Goal: Information Seeking & Learning: Learn about a topic

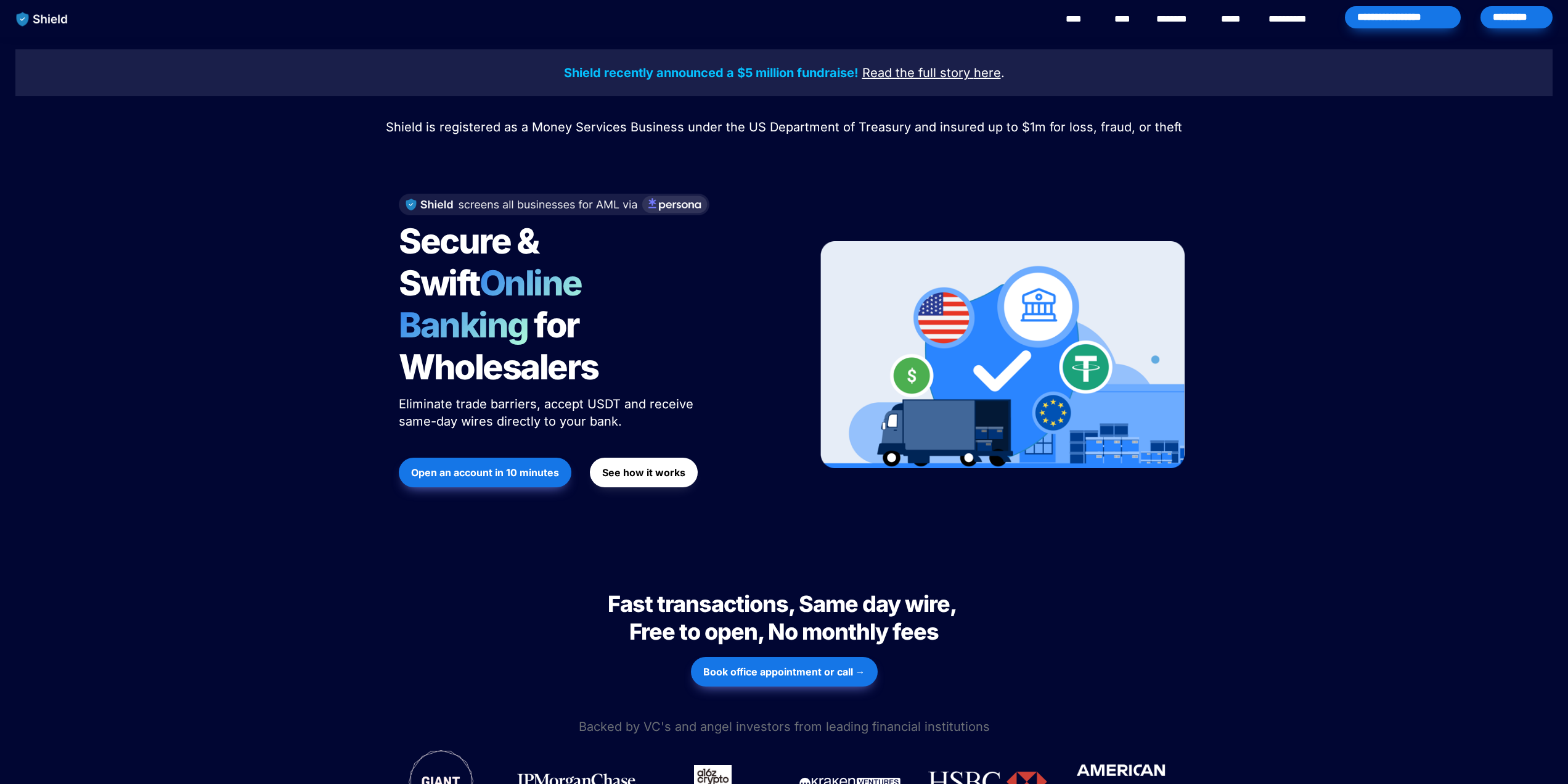
drag, startPoint x: 276, startPoint y: 433, endPoint x: 354, endPoint y: 513, distance: 111.7
click at [277, 432] on div "Shield recently announced a $5 million fundraise! Read the full story here . Sh…" at bounding box center [784, 295] width 1568 height 516
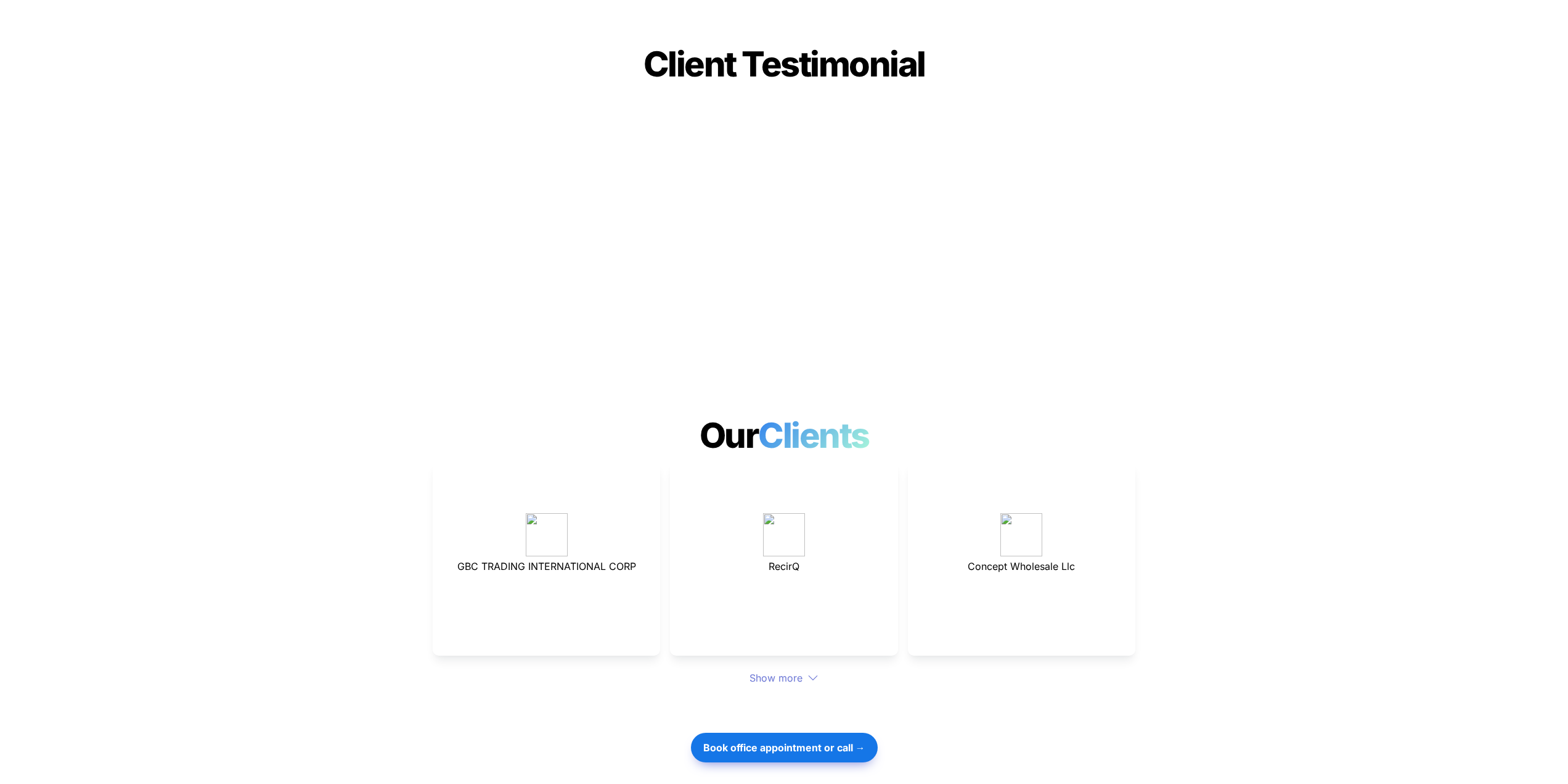
scroll to position [3084, 0]
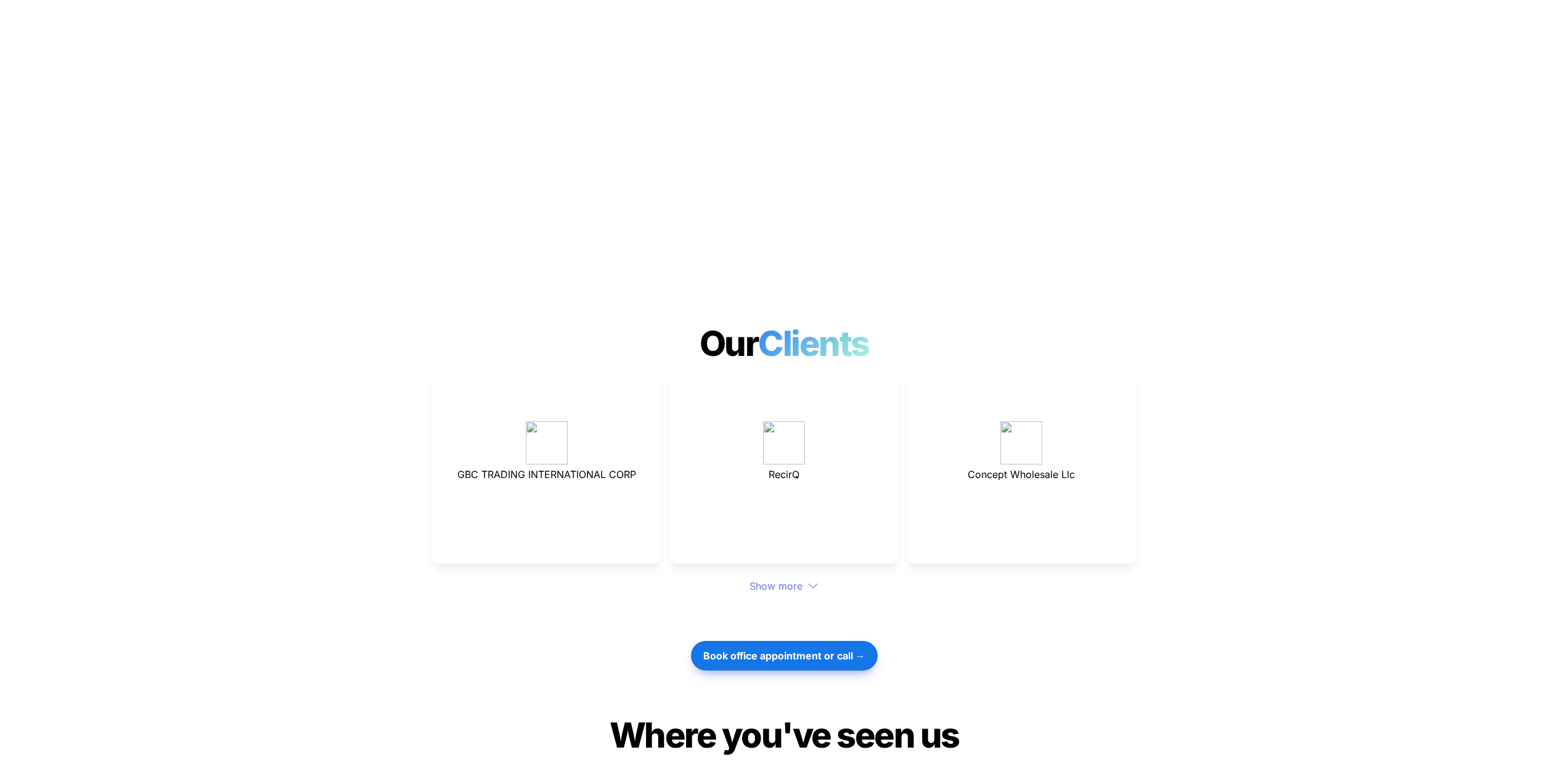
click at [796, 578] on div "Show more" at bounding box center [784, 586] width 703 height 15
click at [767, 578] on div "Show more" at bounding box center [784, 586] width 703 height 15
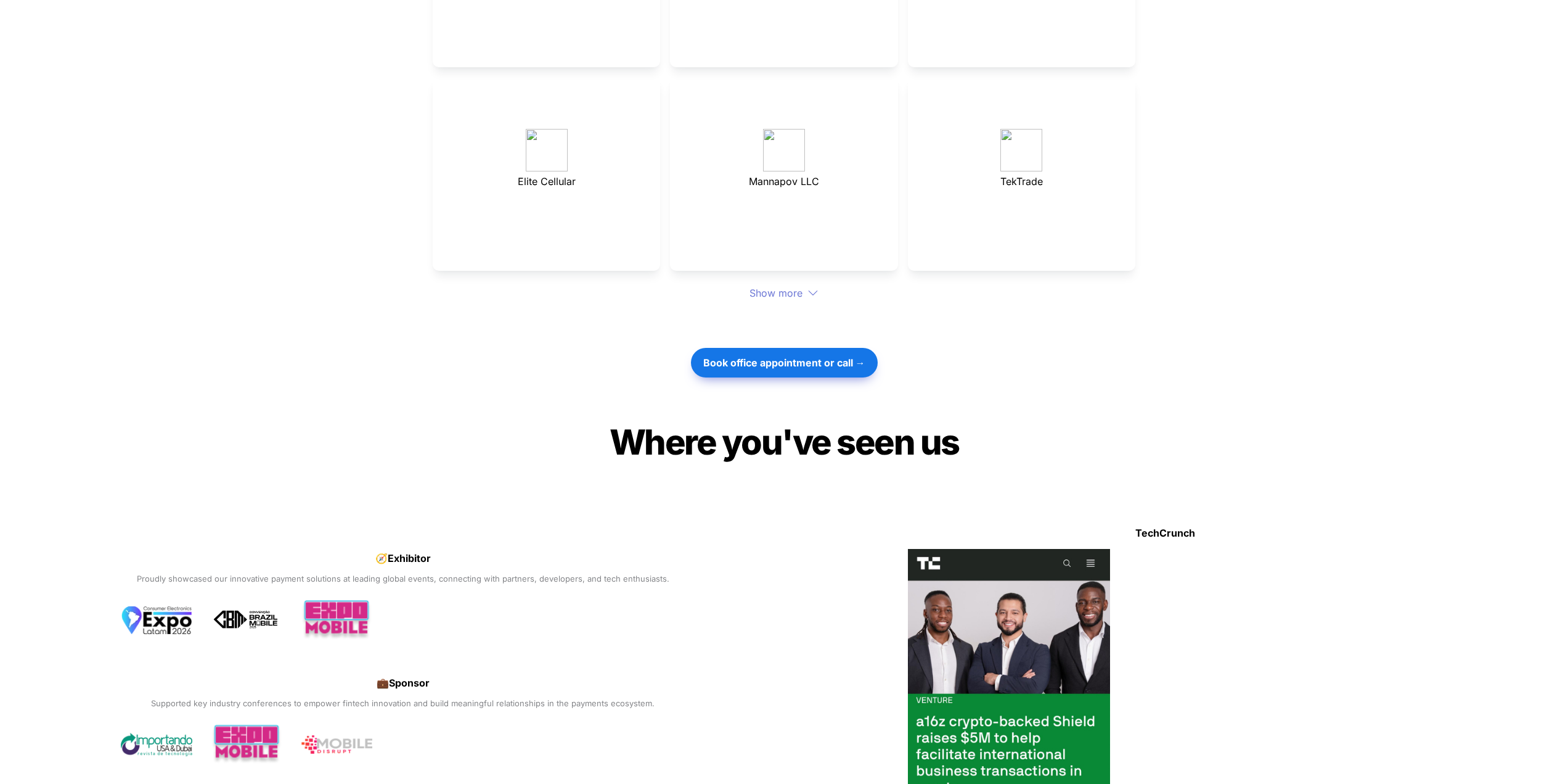
scroll to position [3761, 0]
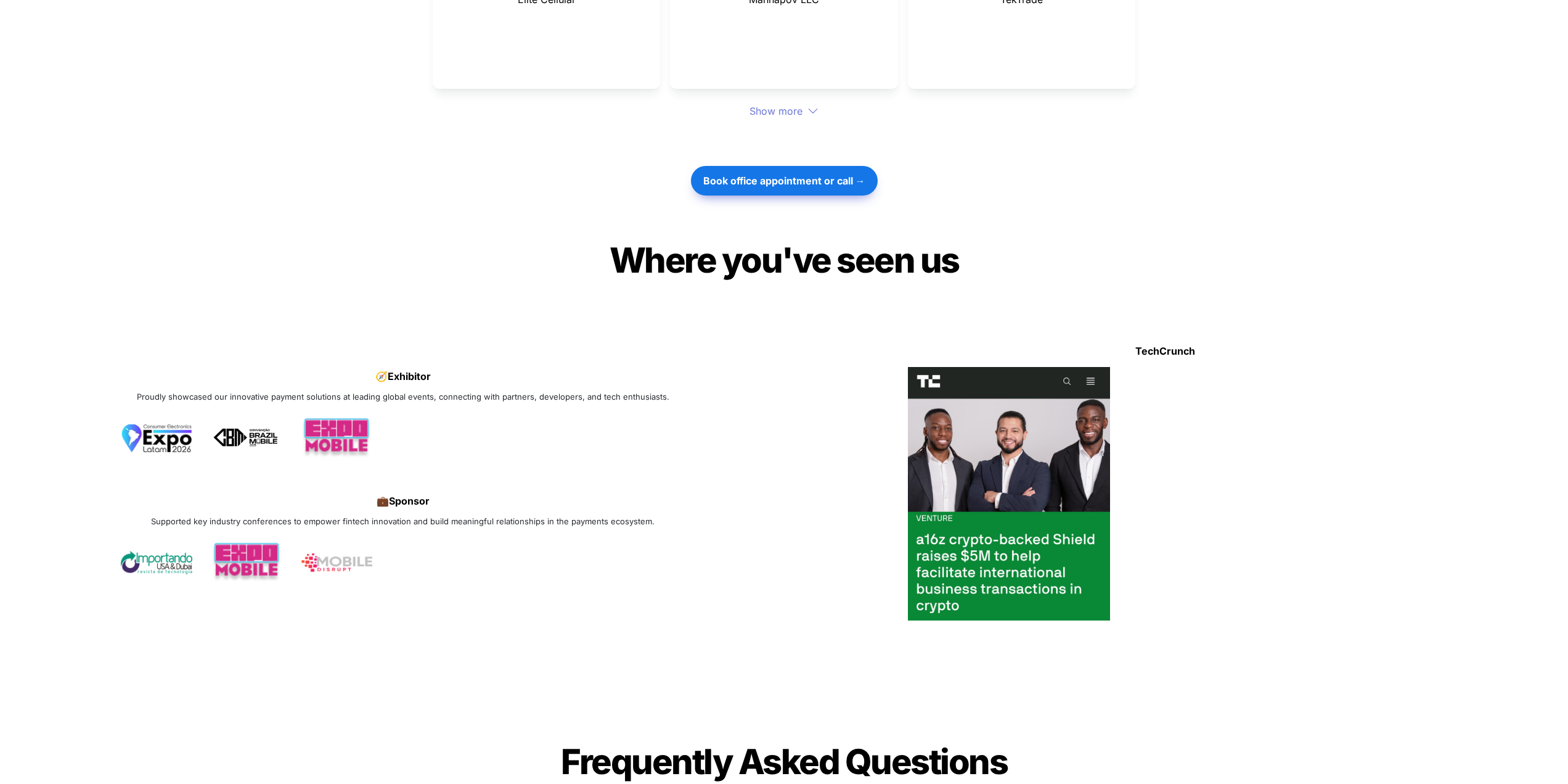
click at [1020, 425] on img at bounding box center [1010, 493] width 203 height 253
click at [1004, 516] on img at bounding box center [1010, 493] width 203 height 253
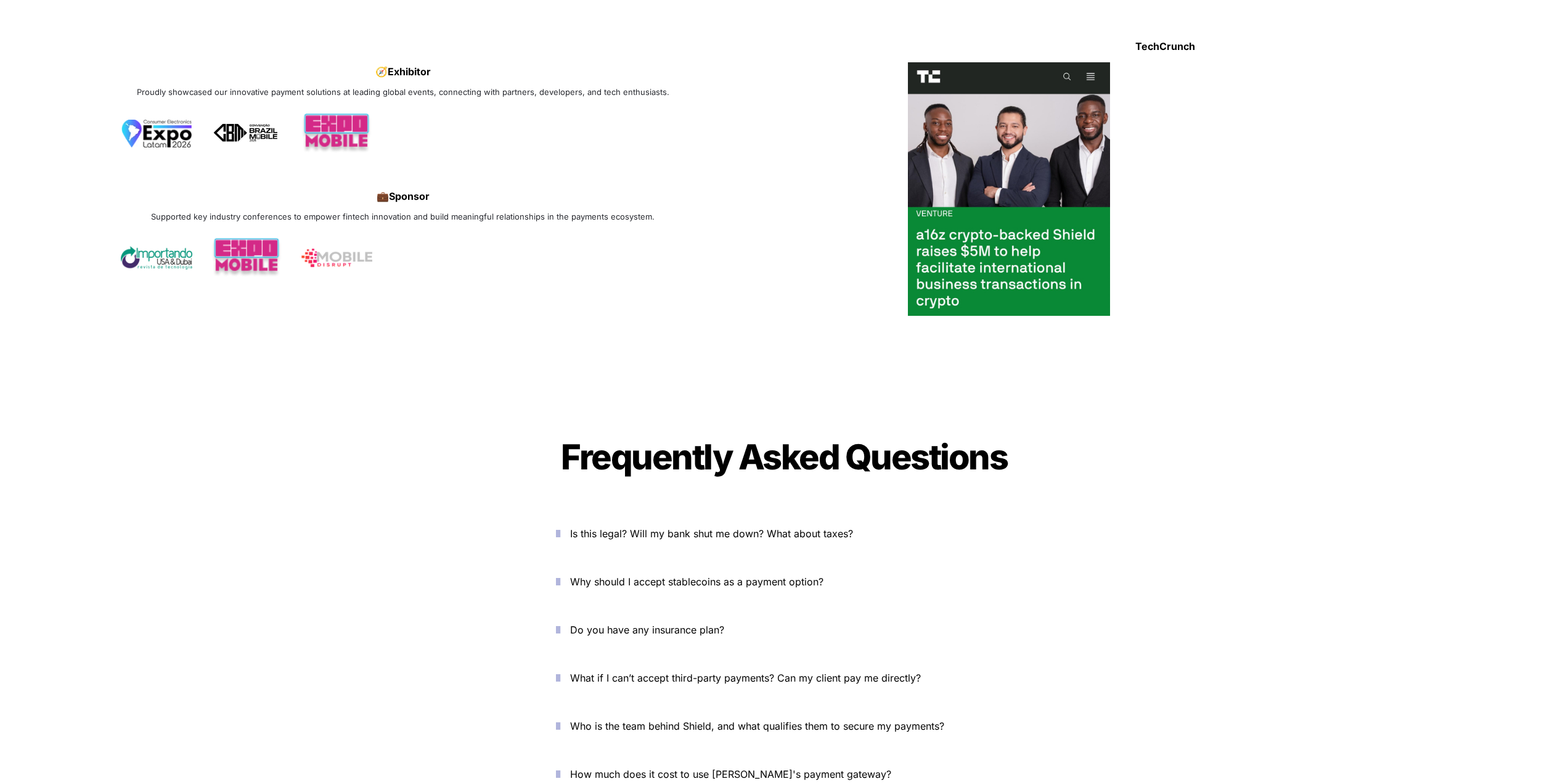
scroll to position [4070, 0]
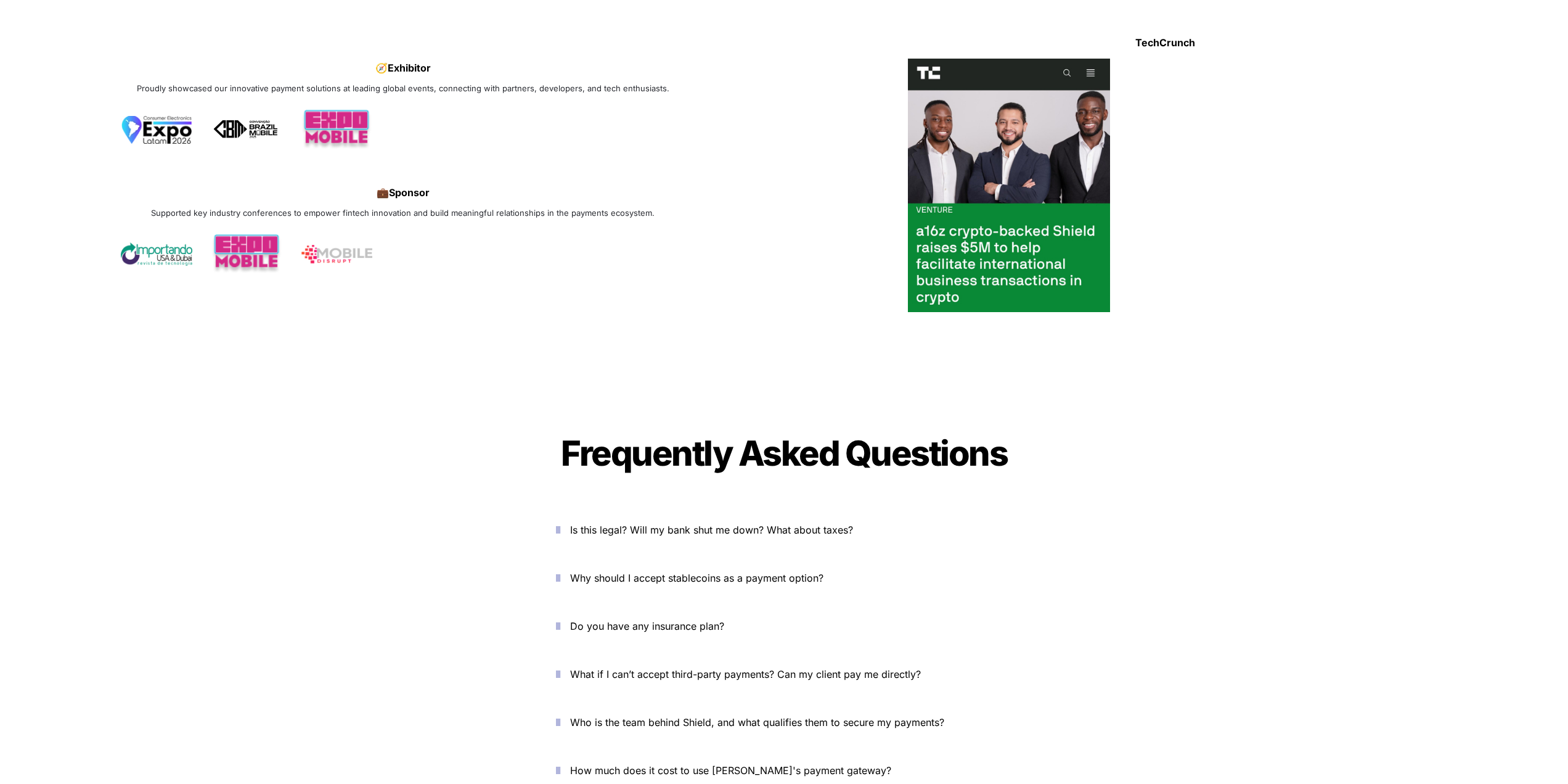
click at [793, 520] on p "Is this legal? Will my bank shut me down? What about taxes?" at bounding box center [791, 530] width 442 height 20
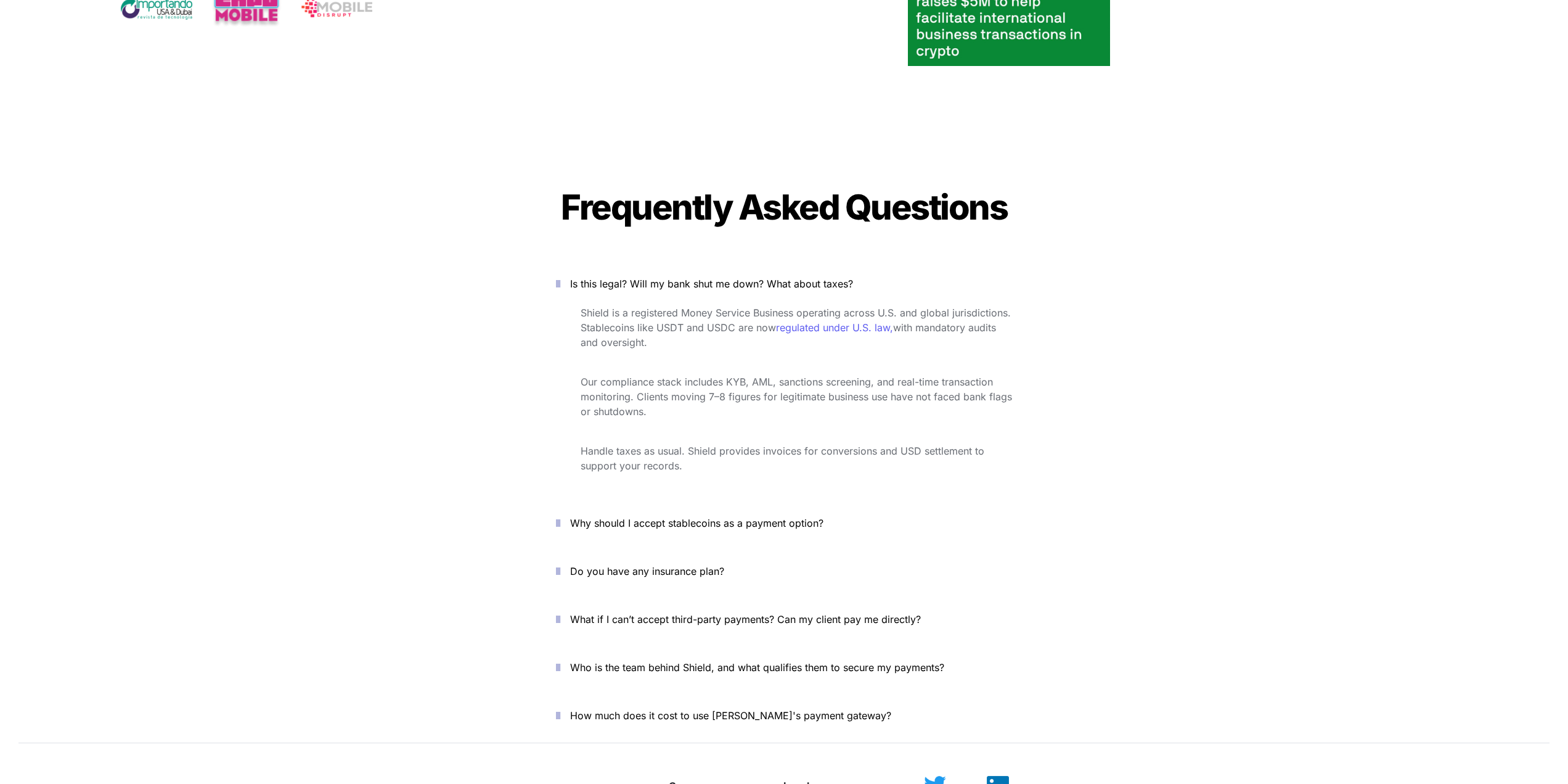
scroll to position [4317, 0]
click at [658, 513] on p "Why should I accept stablecoins as a payment option?" at bounding box center [791, 523] width 442 height 20
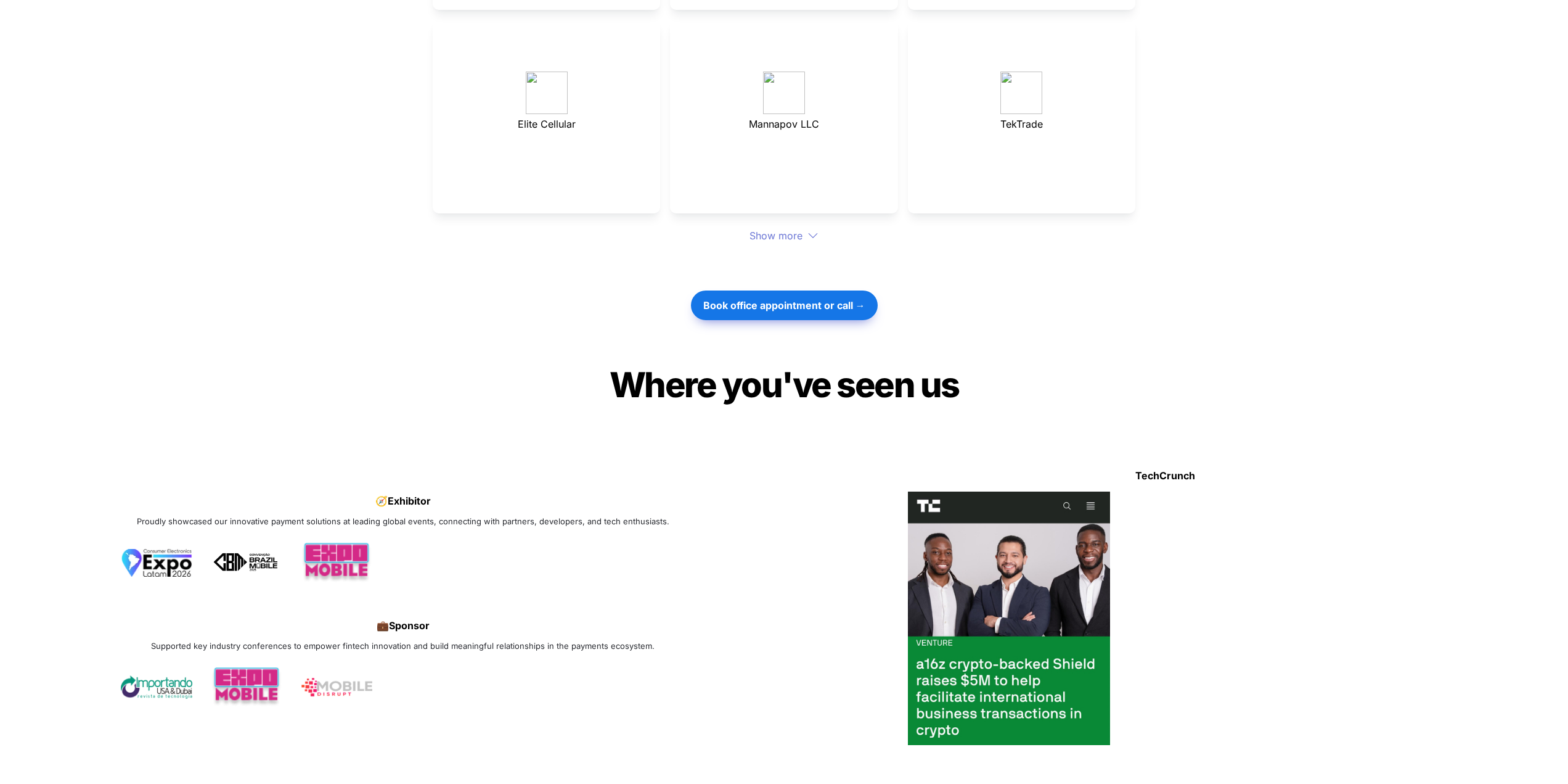
scroll to position [3330, 0]
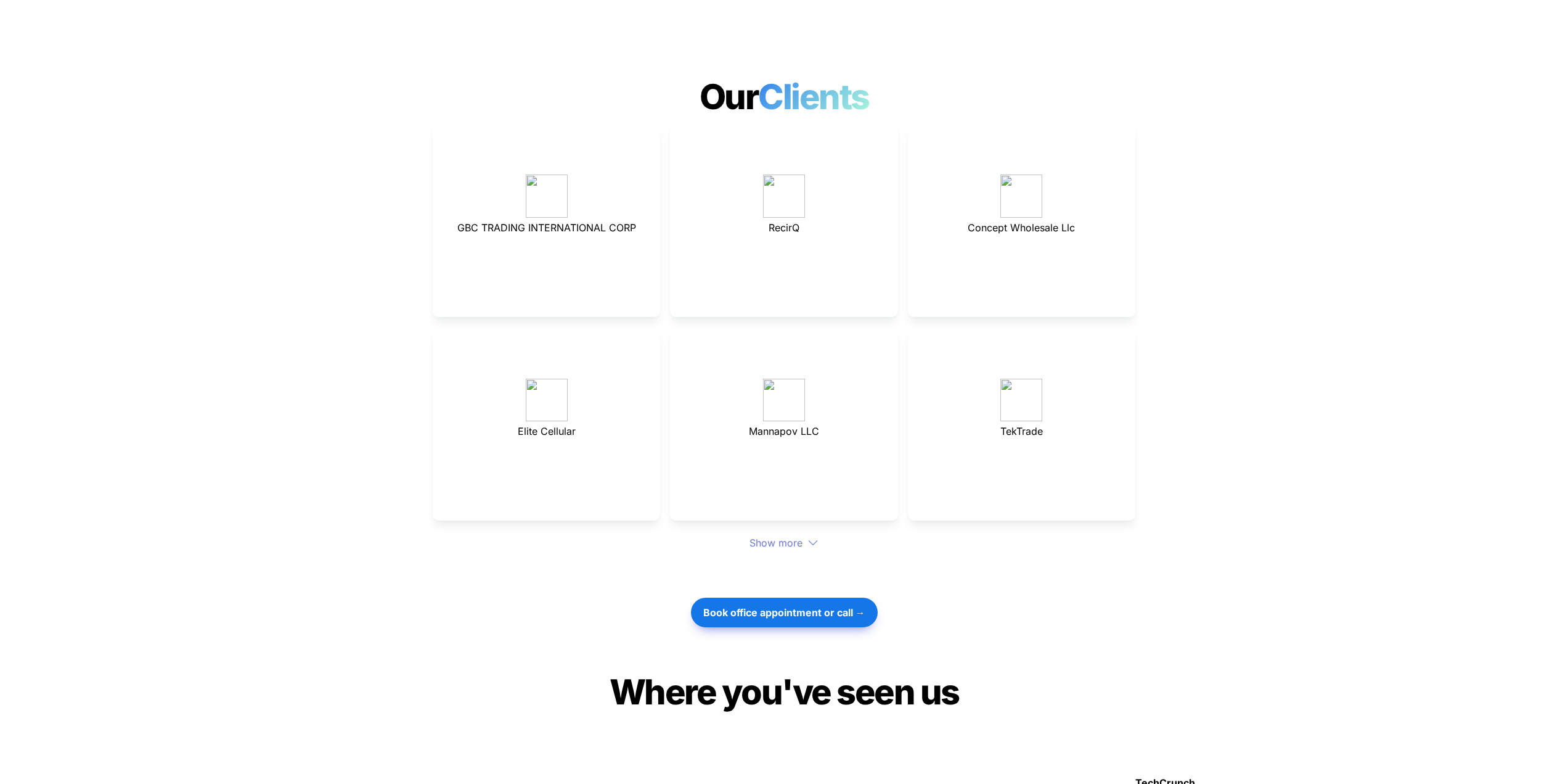
click at [785, 535] on div "Show more" at bounding box center [784, 543] width 703 height 15
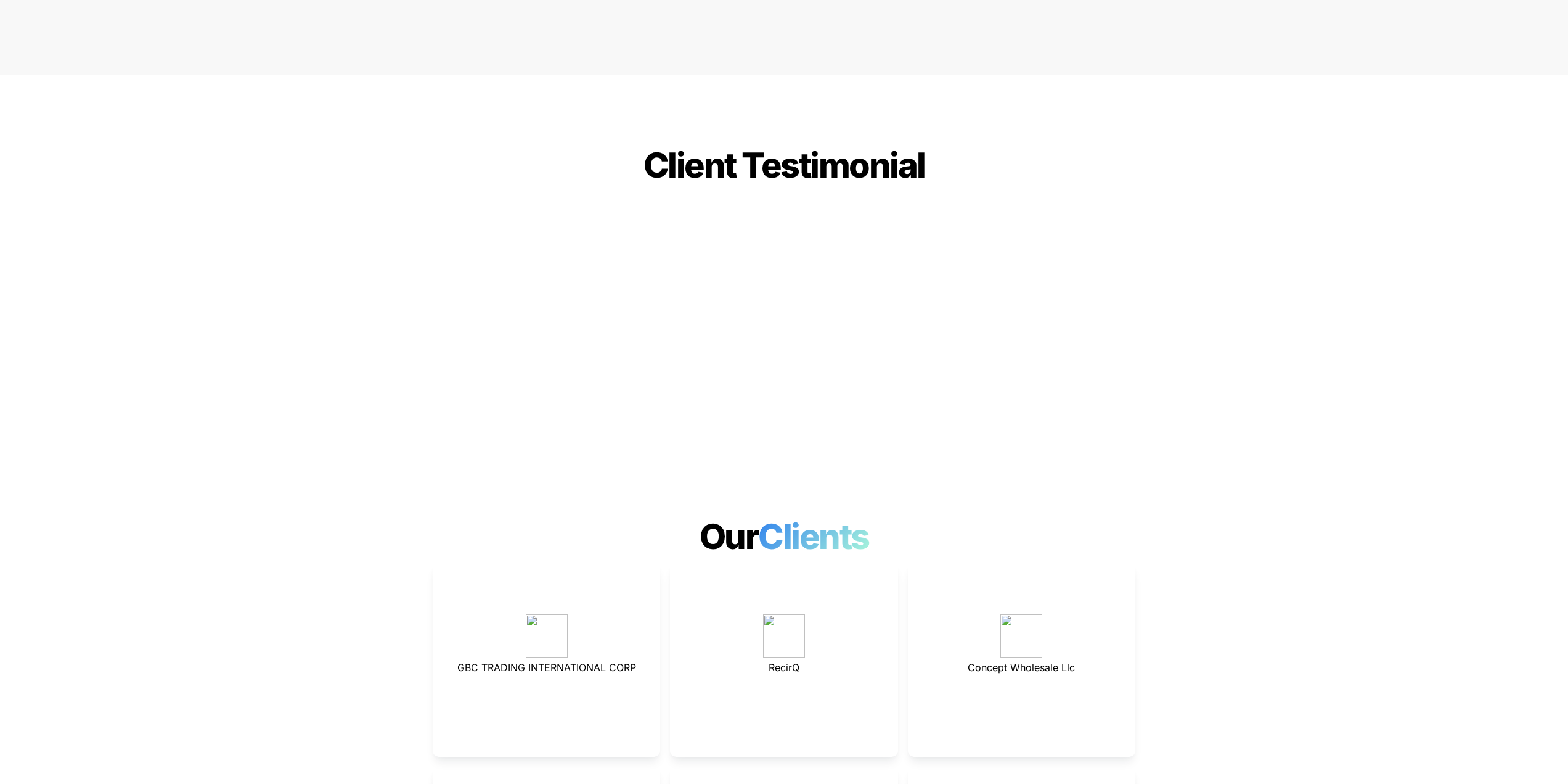
scroll to position [2899, 0]
